Goal: Task Accomplishment & Management: Complete application form

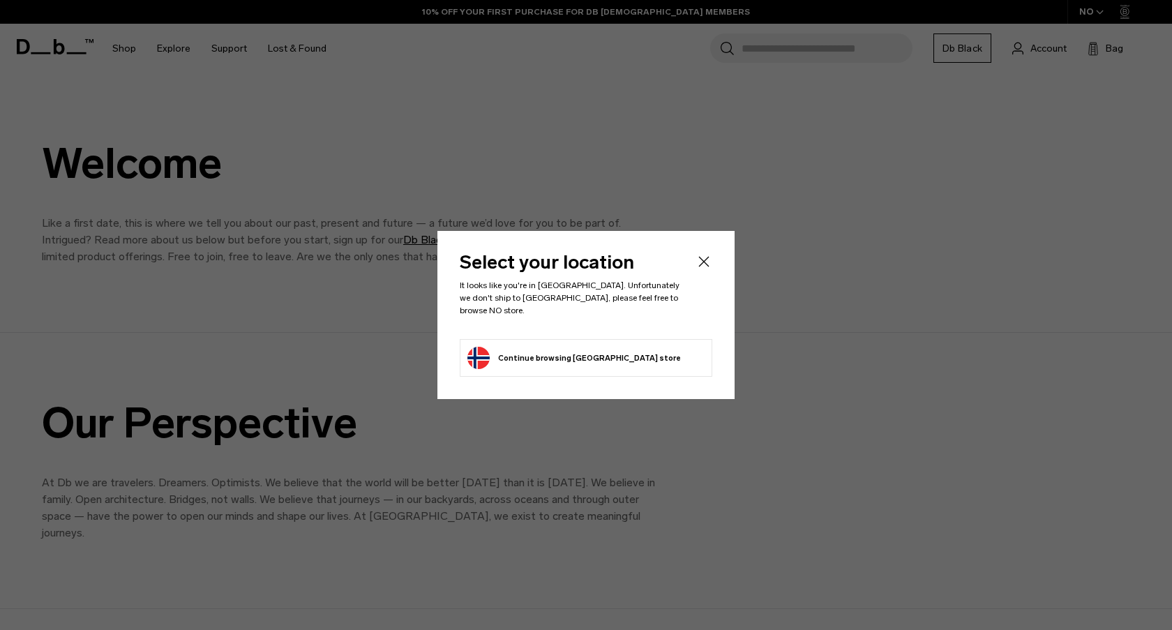
click at [568, 352] on body "Skip to content BUY NOW, PAY LATER WITH [PERSON_NAME] 10% OFF YOUR FIRST PURCHA…" at bounding box center [586, 315] width 1172 height 630
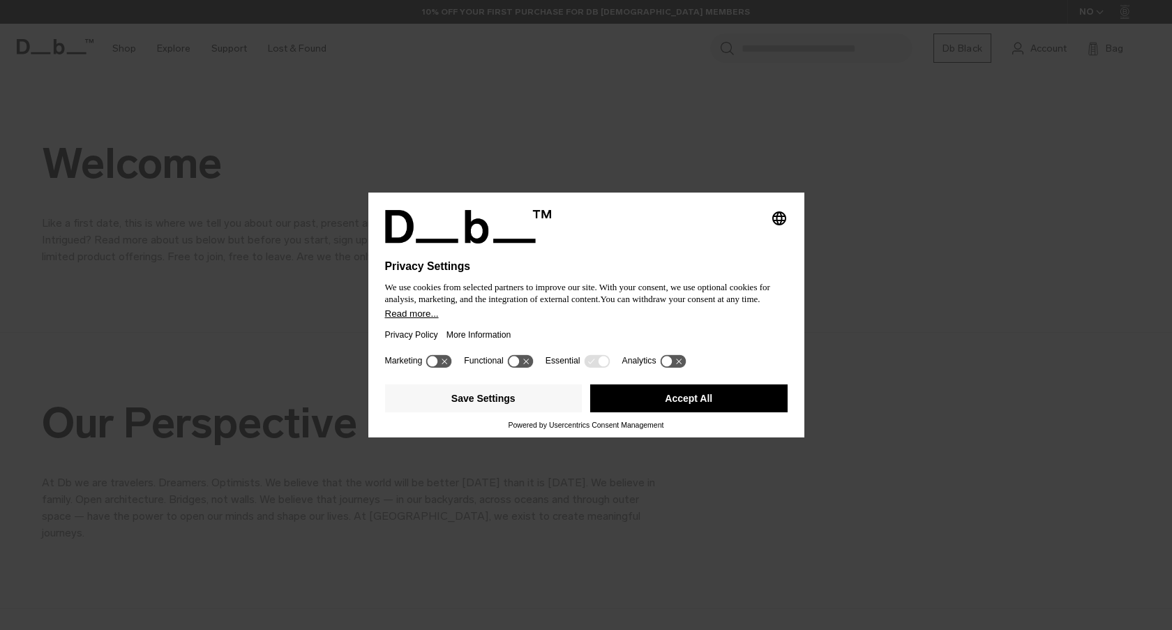
click at [781, 210] on icon "Select language" at bounding box center [779, 218] width 17 height 17
click at [654, 407] on button "Accept All" at bounding box center [688, 398] width 197 height 28
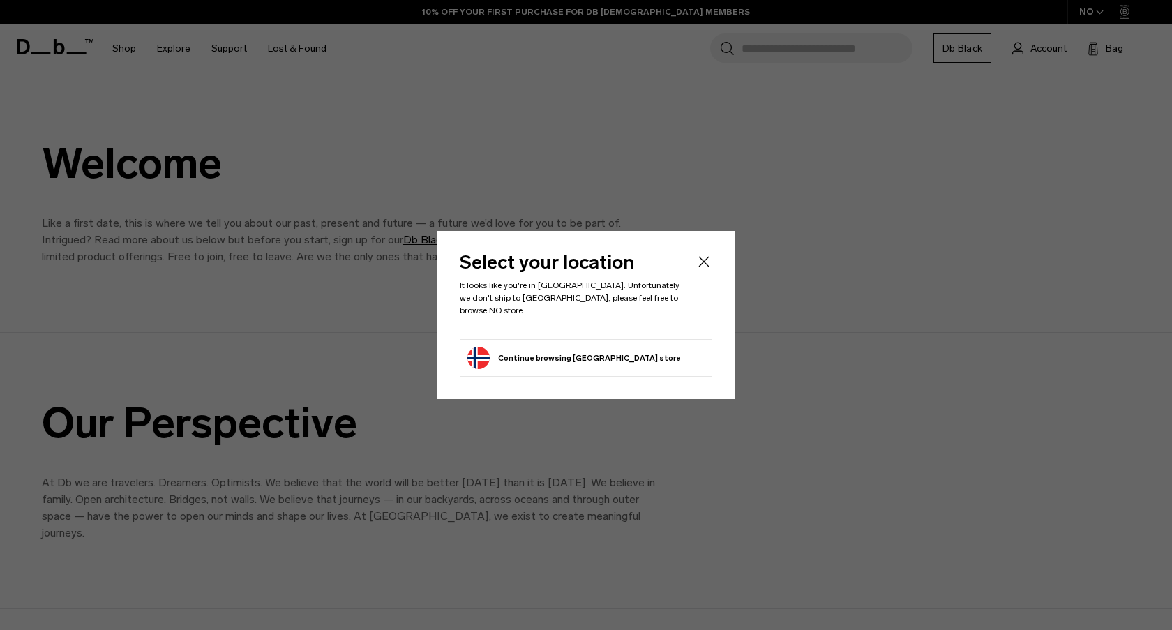
click at [707, 269] on icon "Close" at bounding box center [703, 261] width 17 height 17
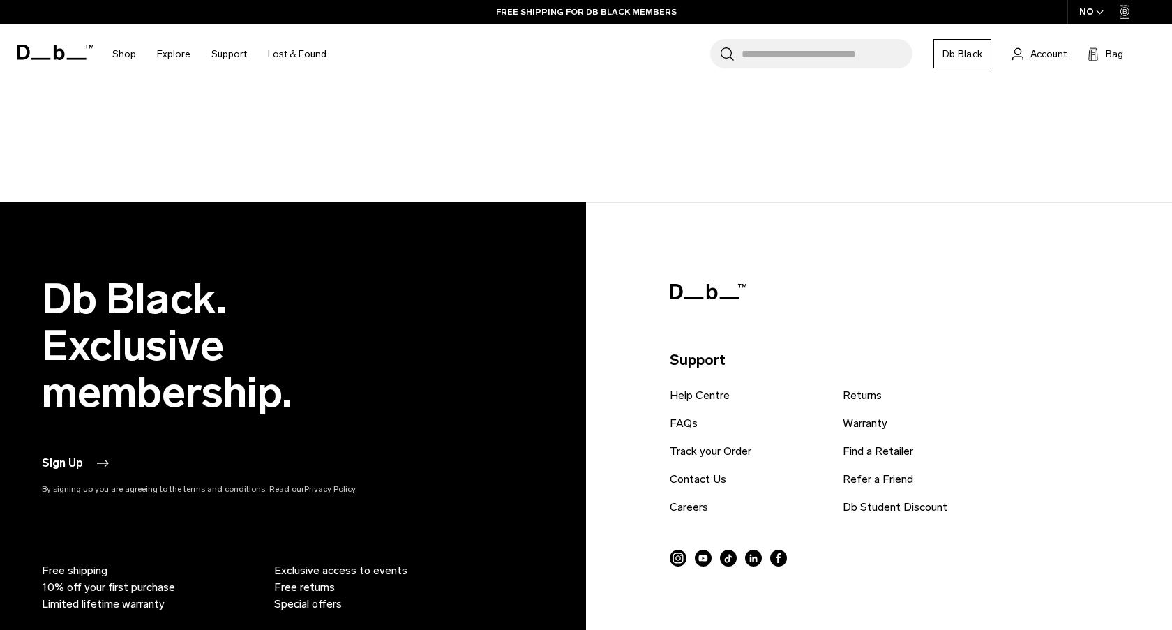
scroll to position [2471, 0]
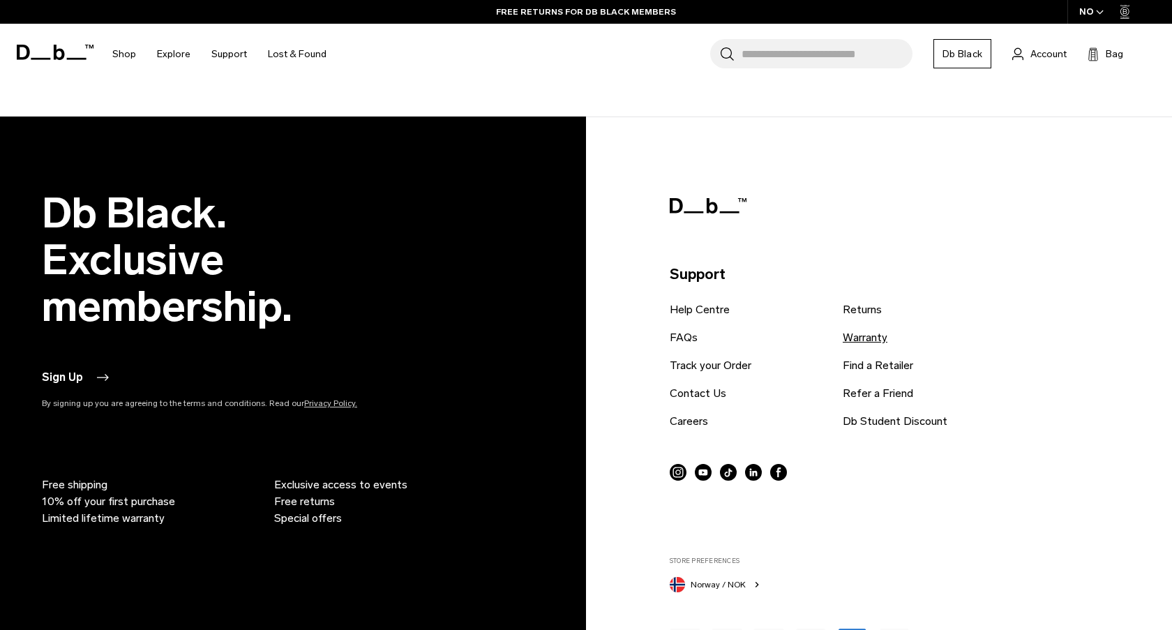
click at [856, 329] on link "Warranty" at bounding box center [865, 337] width 45 height 17
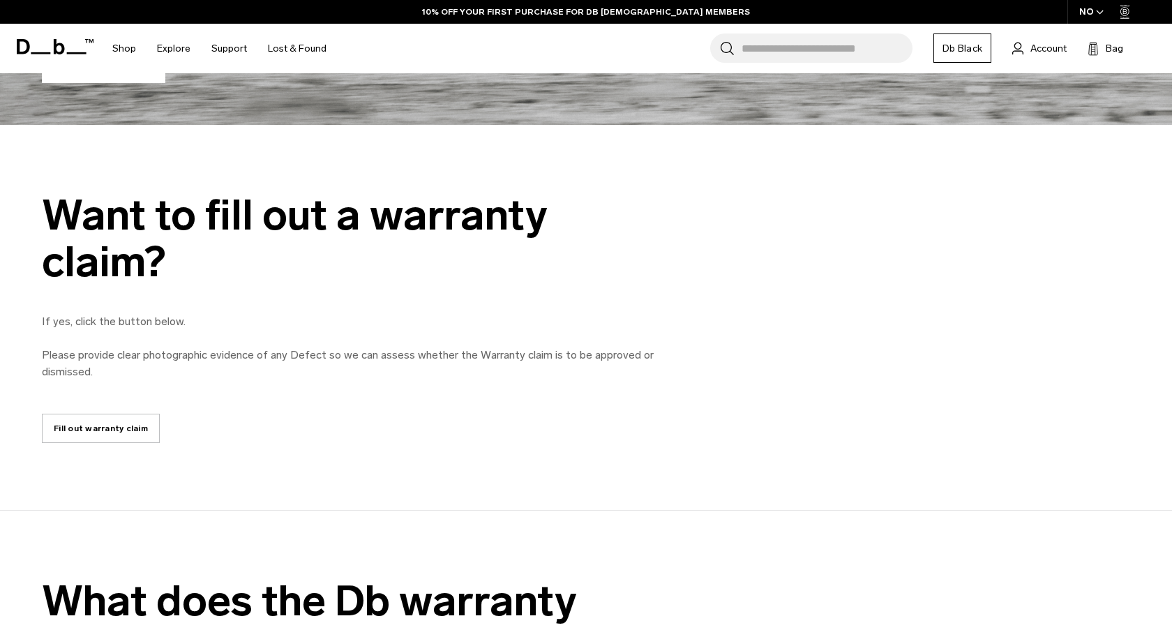
click at [120, 432] on link "Fill out warranty claim" at bounding box center [101, 428] width 118 height 29
